Goal: Find specific page/section: Find specific page/section

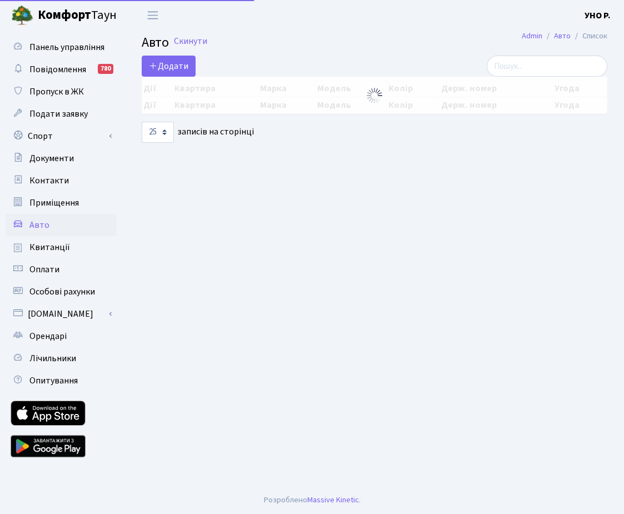
select select "25"
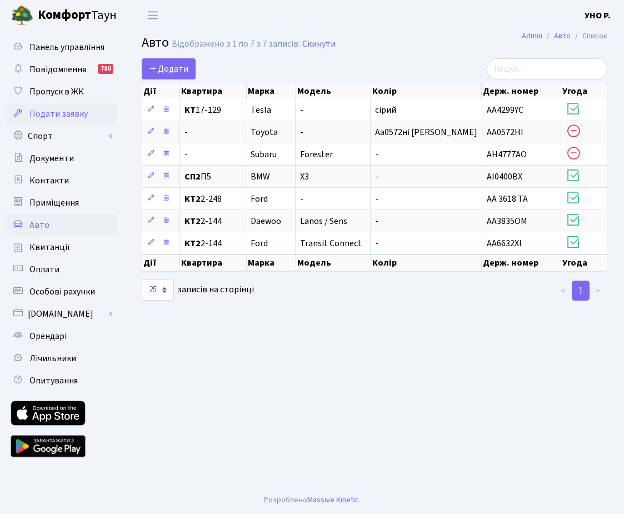
click at [64, 113] on span "Подати заявку" at bounding box center [58, 114] width 58 height 12
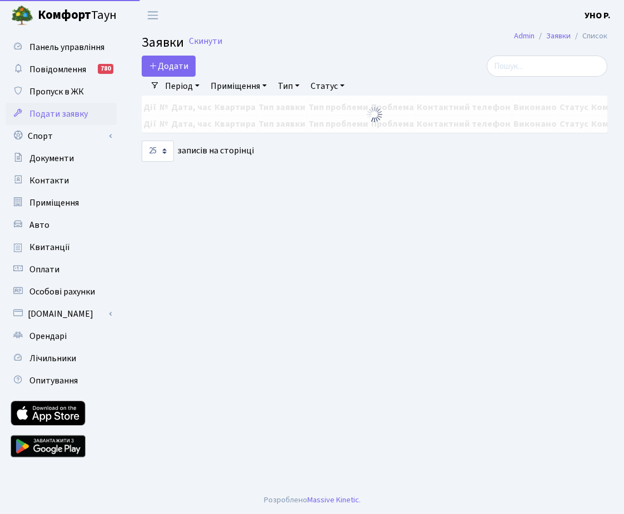
select select "25"
drag, startPoint x: 0, startPoint y: 0, endPoint x: 60, endPoint y: 89, distance: 107.7
click at [60, 89] on span "Пропуск в ЖК" at bounding box center [56, 92] width 54 height 12
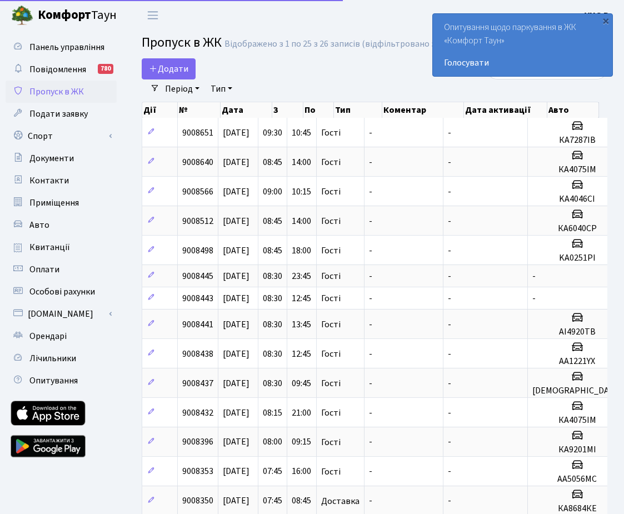
select select "25"
